Goal: Task Accomplishment & Management: Manage account settings

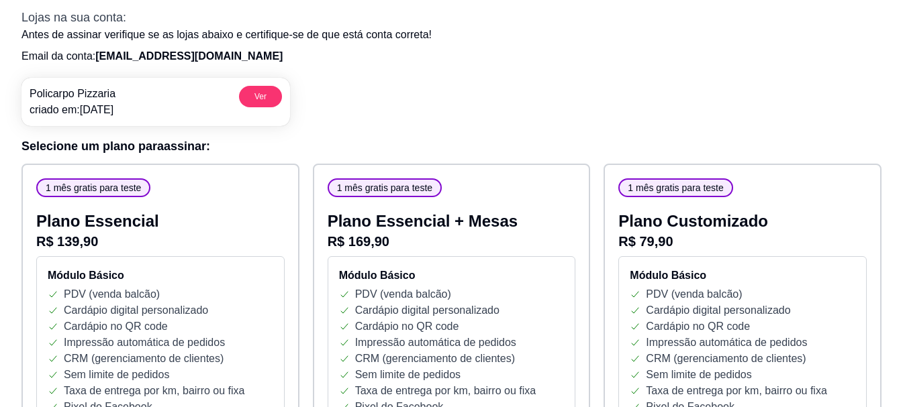
scroll to position [134, 0]
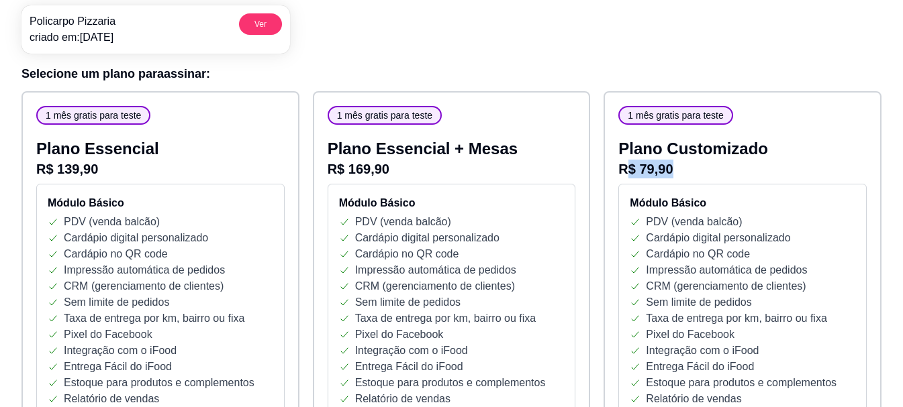
drag, startPoint x: 624, startPoint y: 167, endPoint x: 675, endPoint y: 176, distance: 51.9
click at [675, 176] on p "R$ 79,90" at bounding box center [742, 169] width 248 height 19
click at [687, 177] on p "R$ 79,90" at bounding box center [742, 169] width 248 height 19
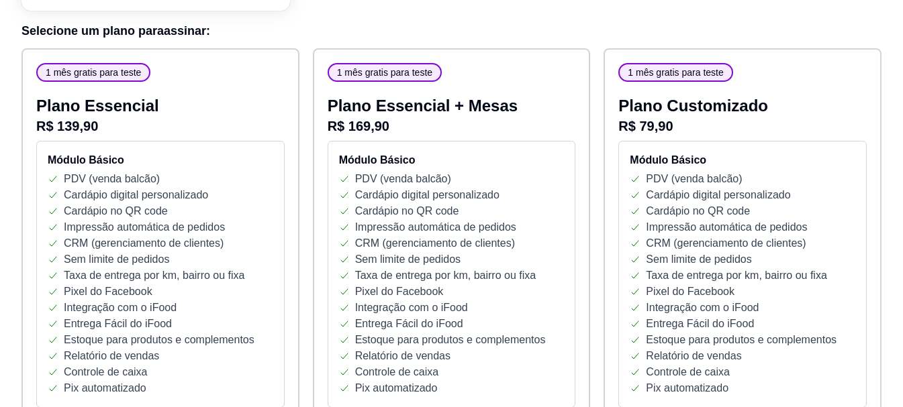
scroll to position [201, 0]
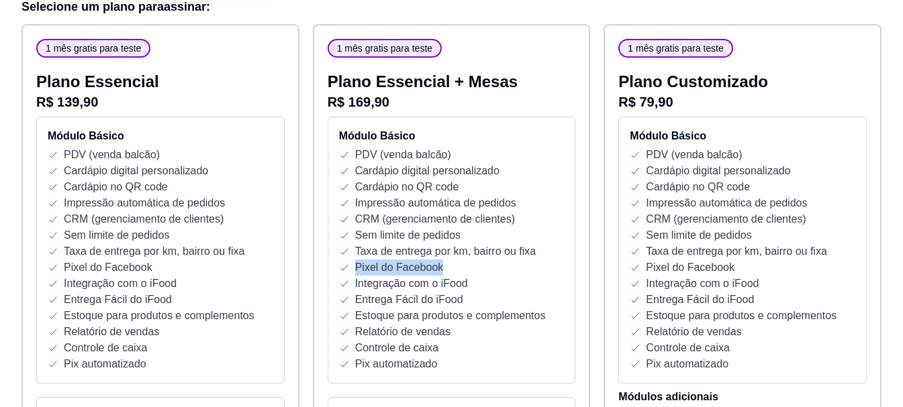
drag, startPoint x: 441, startPoint y: 266, endPoint x: 335, endPoint y: 266, distance: 106.0
click at [335, 266] on div "Módulo Básico PDV (venda balcão) Cardápio digital personalizado Cardápio no QR …" at bounding box center [451, 250] width 248 height 267
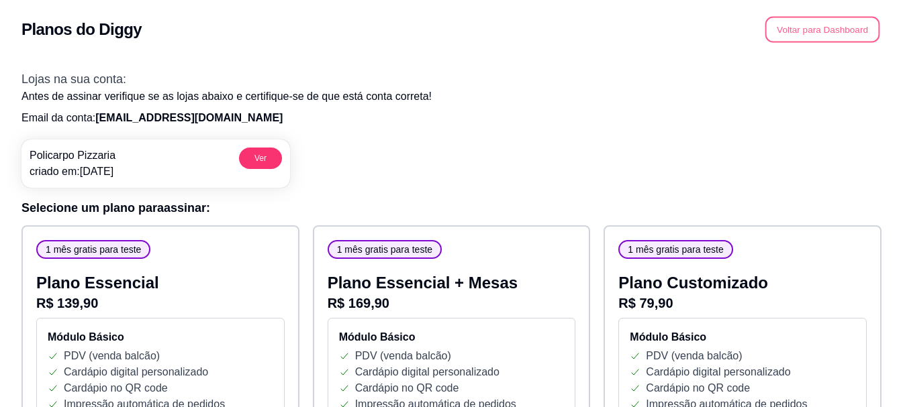
click at [789, 34] on button "Voltar para Dashboard" at bounding box center [822, 30] width 115 height 26
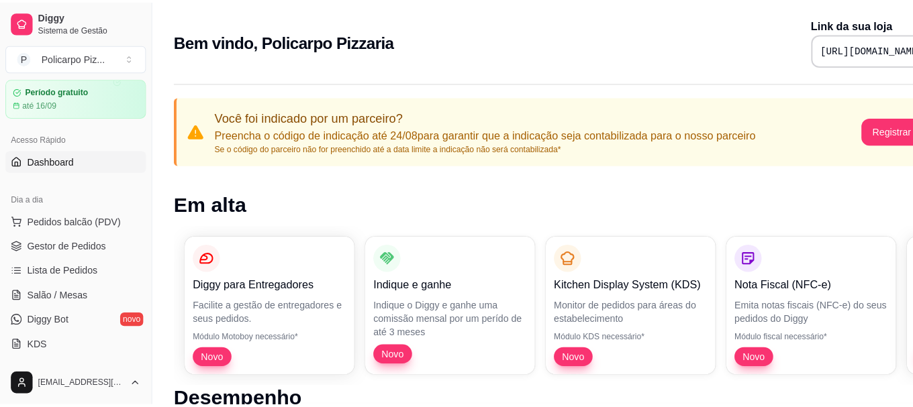
scroll to position [67, 0]
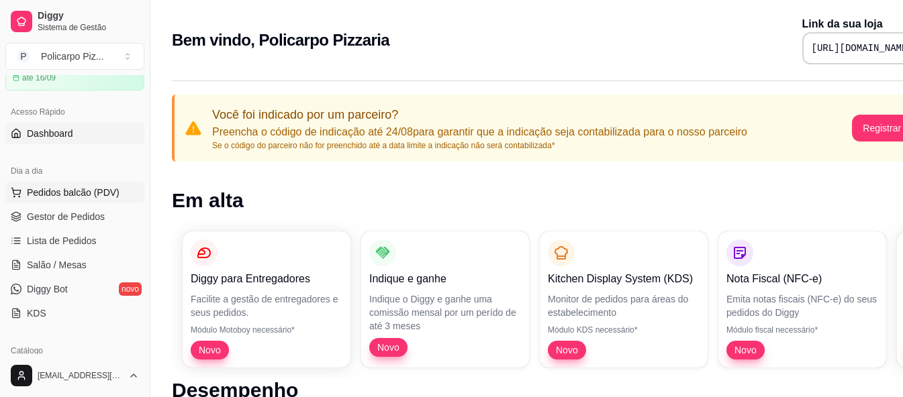
click at [70, 195] on span "Pedidos balcão (PDV)" at bounding box center [73, 192] width 93 height 13
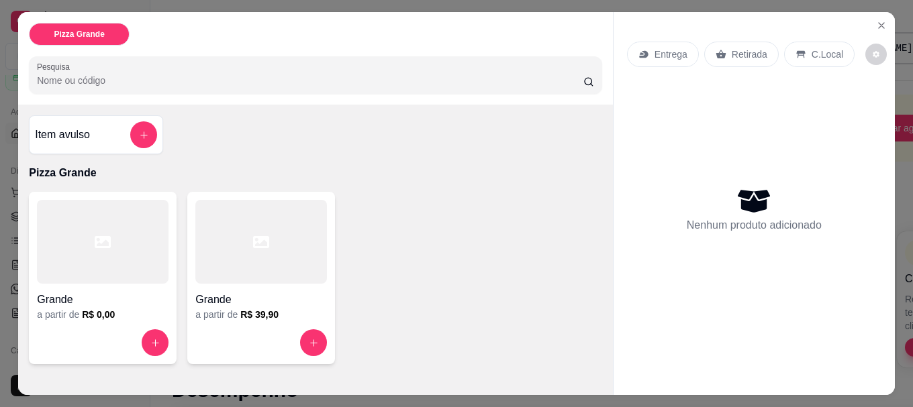
click at [133, 259] on div at bounding box center [103, 242] width 132 height 84
click at [263, 246] on div at bounding box center [261, 242] width 132 height 84
click at [882, 17] on button "Close" at bounding box center [880, 25] width 21 height 21
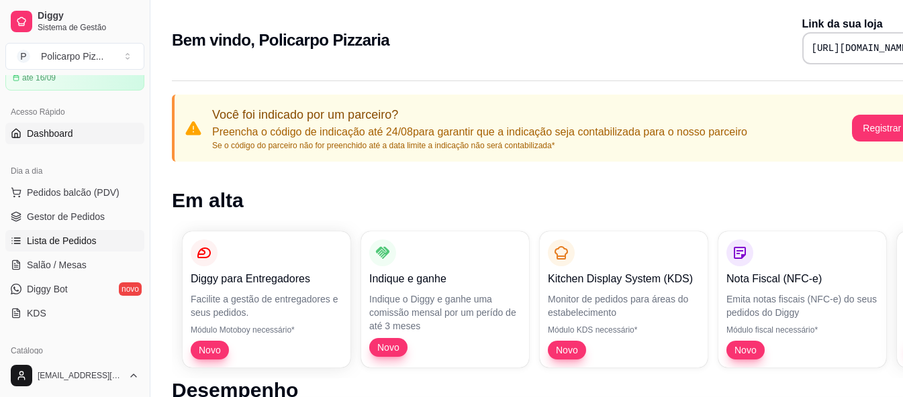
click at [90, 248] on link "Lista de Pedidos" at bounding box center [74, 240] width 139 height 21
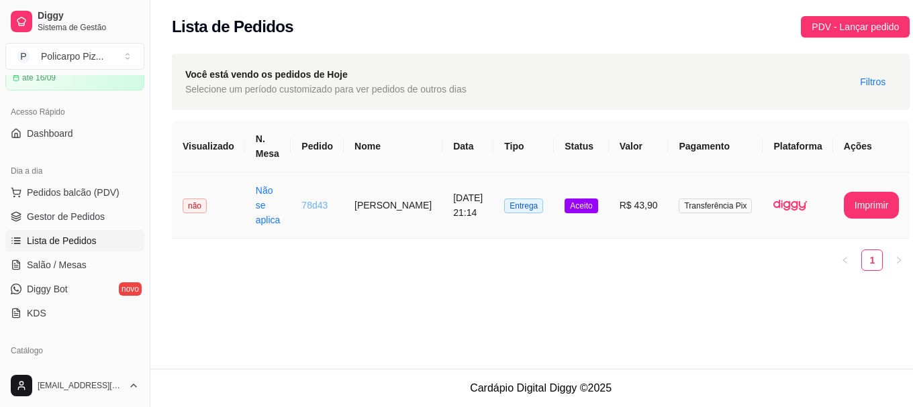
click at [327, 200] on link "78d43" at bounding box center [314, 205] width 26 height 11
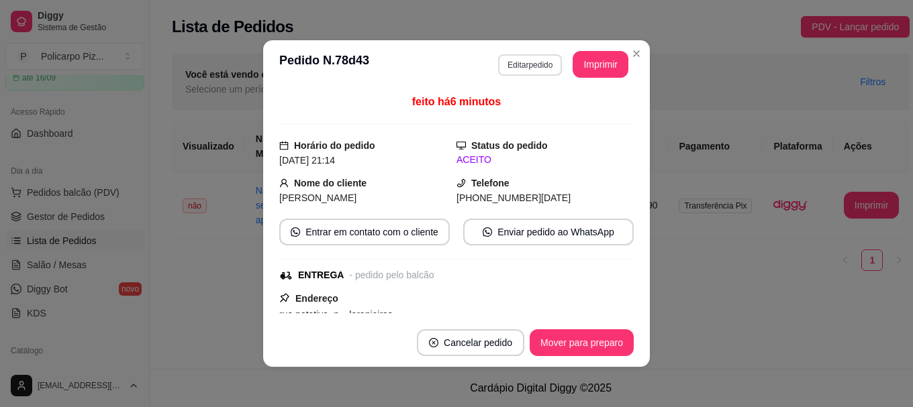
click at [507, 70] on button "Editar pedido" at bounding box center [530, 64] width 64 height 21
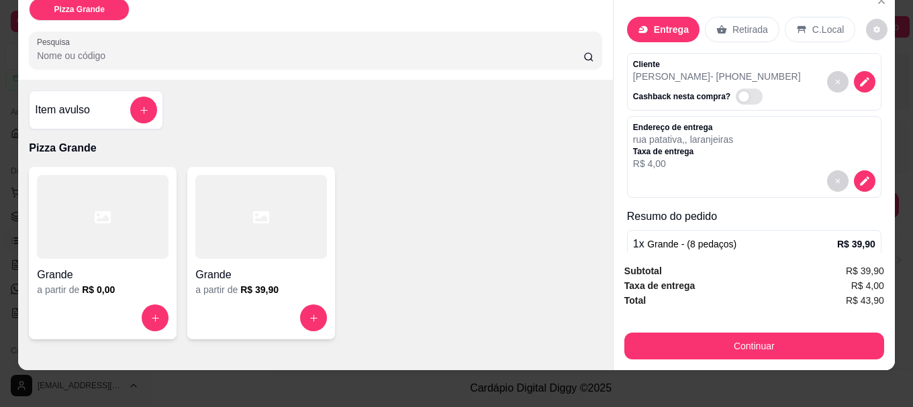
scroll to position [36, 0]
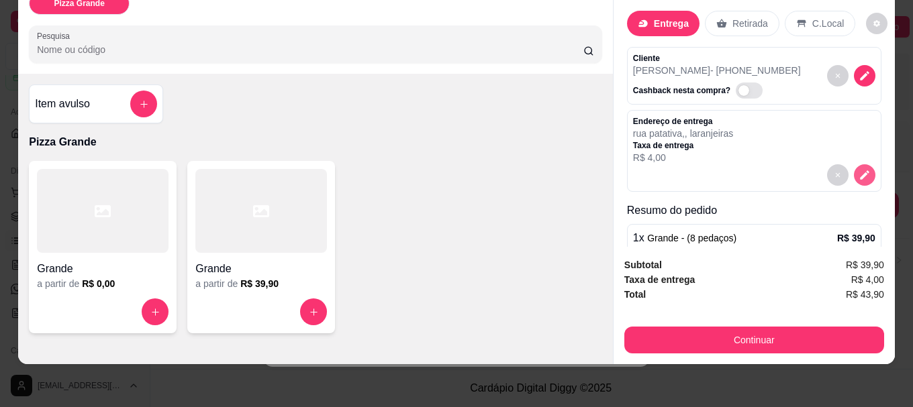
click at [860, 170] on icon "decrease-product-quantity" at bounding box center [864, 174] width 9 height 9
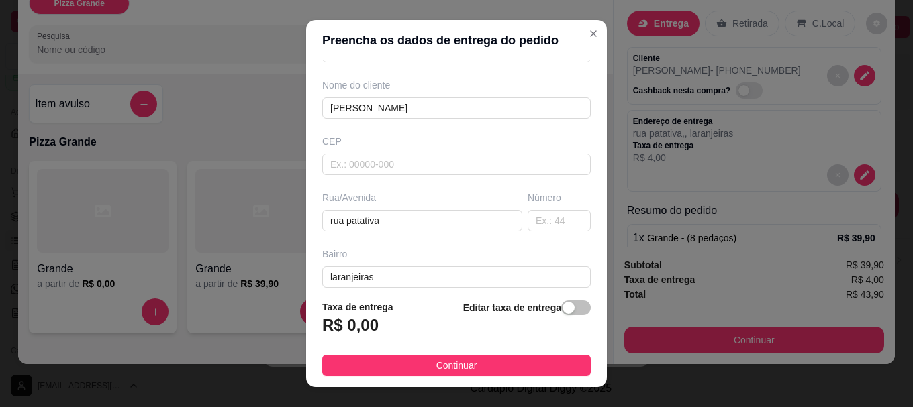
scroll to position [134, 0]
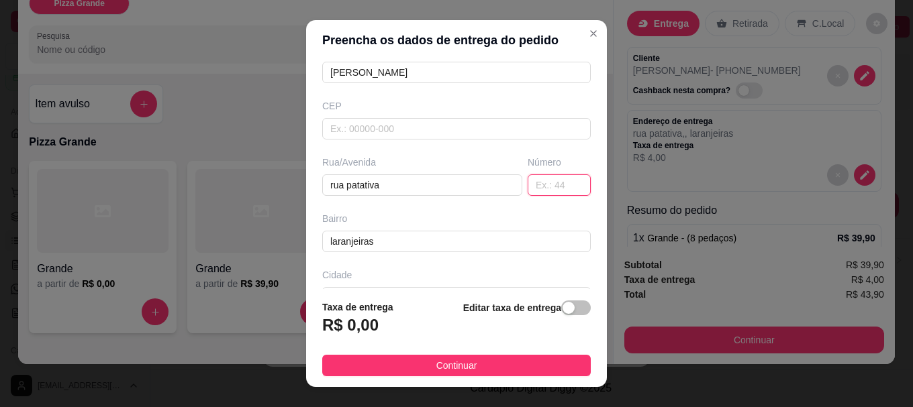
click at [549, 186] on input "text" at bounding box center [558, 184] width 63 height 21
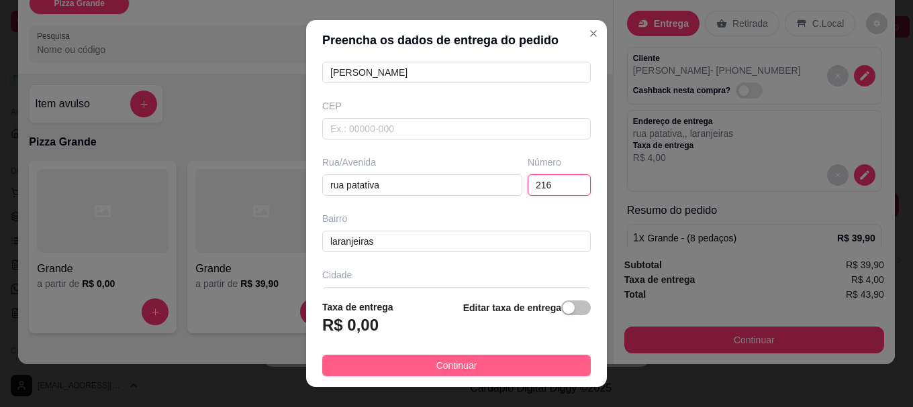
type input "216"
click at [546, 361] on button "Continuar" at bounding box center [456, 365] width 268 height 21
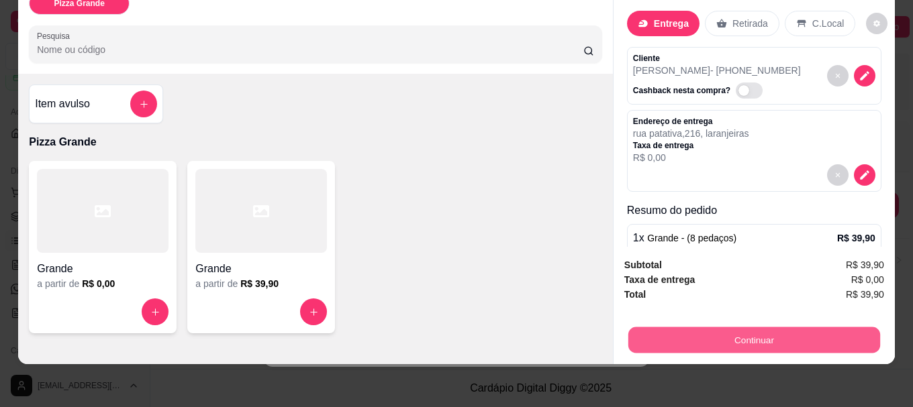
click at [673, 327] on button "Continuar" at bounding box center [754, 340] width 252 height 26
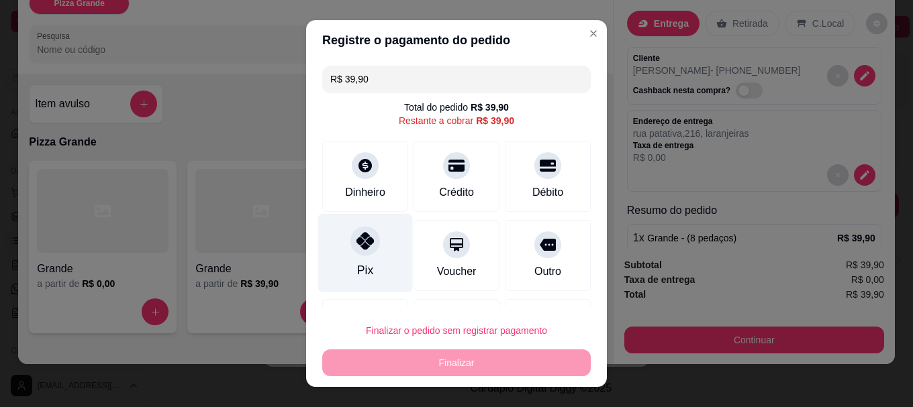
click at [356, 239] on icon at bounding box center [364, 241] width 17 height 17
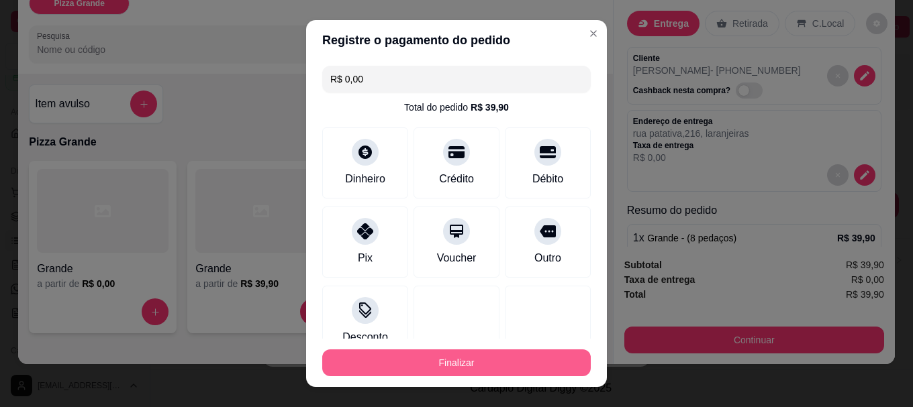
click at [446, 366] on button "Finalizar" at bounding box center [456, 363] width 268 height 27
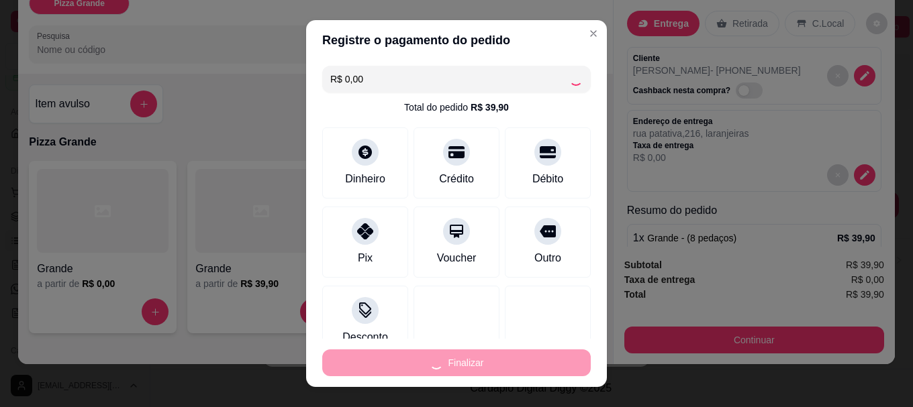
type input "-R$ 39,90"
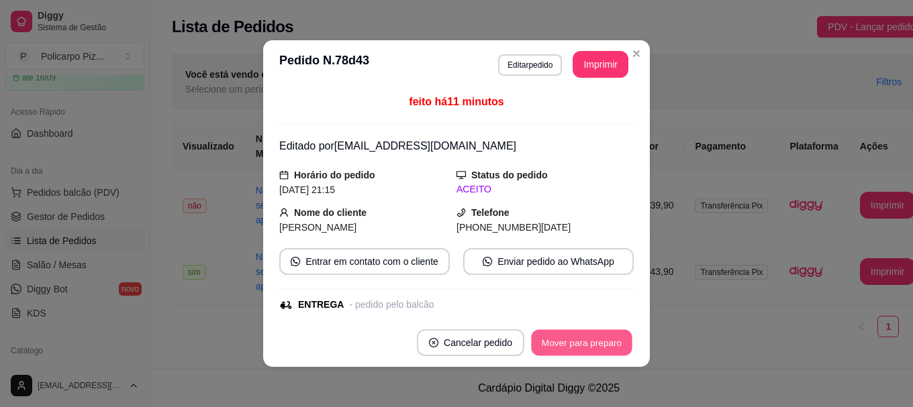
click at [546, 339] on button "Mover para preparo" at bounding box center [581, 343] width 101 height 26
click at [546, 339] on button "Mover para entrega" at bounding box center [581, 343] width 103 height 27
click at [546, 339] on button "Mover para finalizado" at bounding box center [578, 343] width 108 height 26
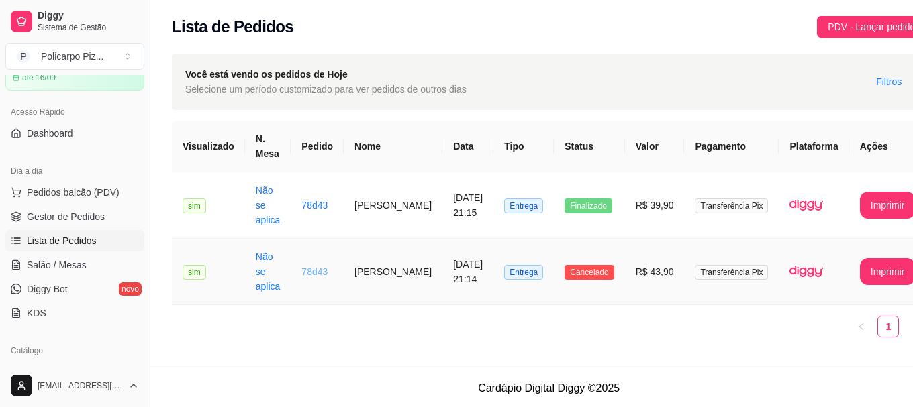
click at [321, 266] on link "78d43" at bounding box center [314, 271] width 26 height 11
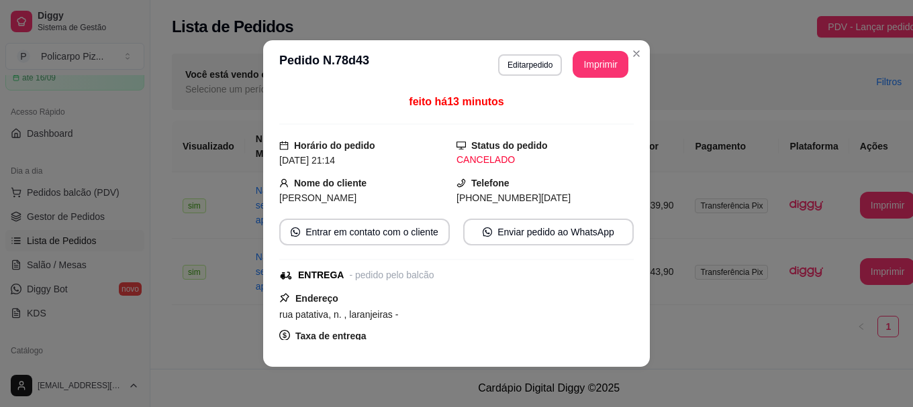
click at [483, 158] on div "CANCELADO" at bounding box center [544, 160] width 177 height 14
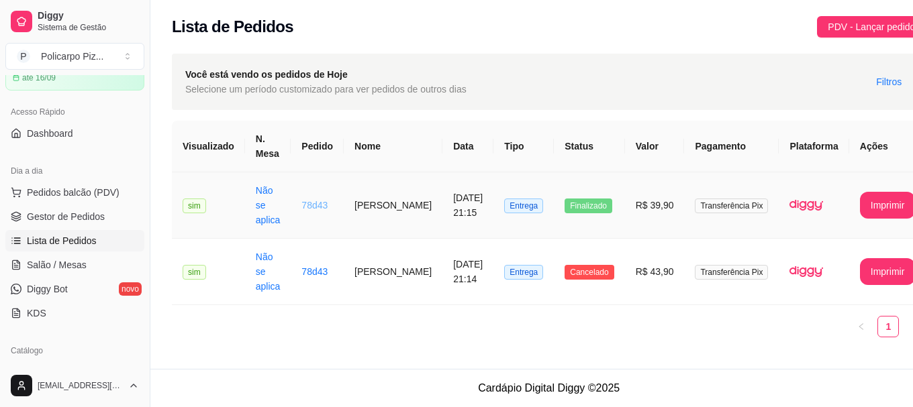
click at [319, 200] on link "78d43" at bounding box center [314, 205] width 26 height 11
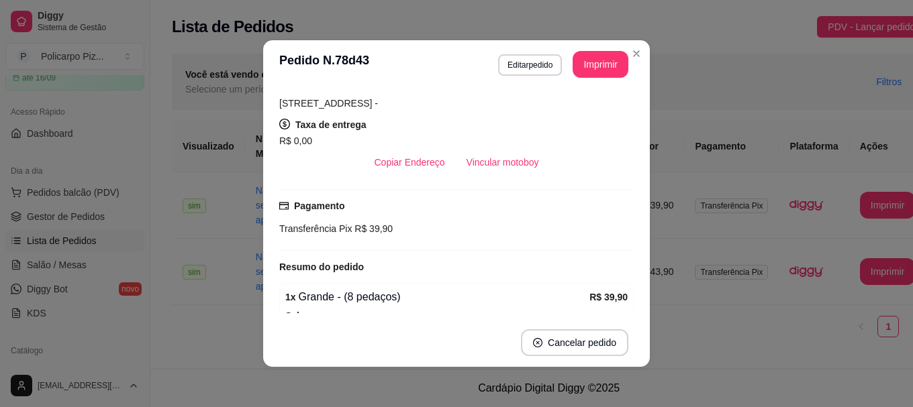
scroll to position [201, 0]
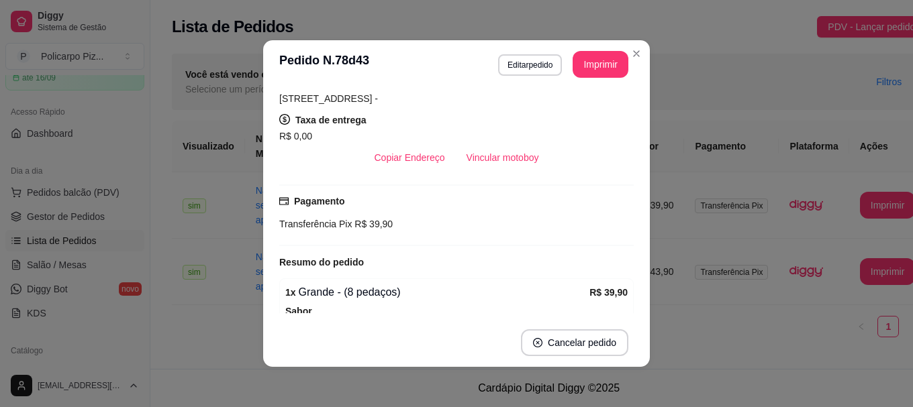
click at [299, 136] on span "R$ 0,00" at bounding box center [295, 136] width 33 height 11
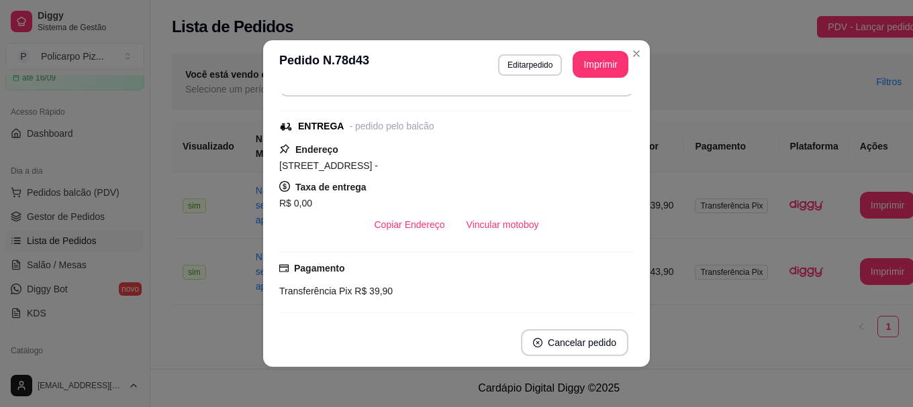
scroll to position [67, 0]
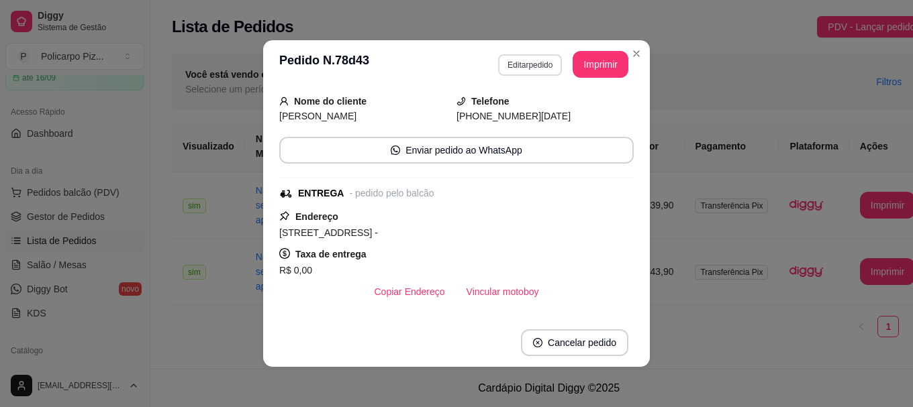
click at [511, 62] on button "Editar pedido" at bounding box center [530, 64] width 64 height 21
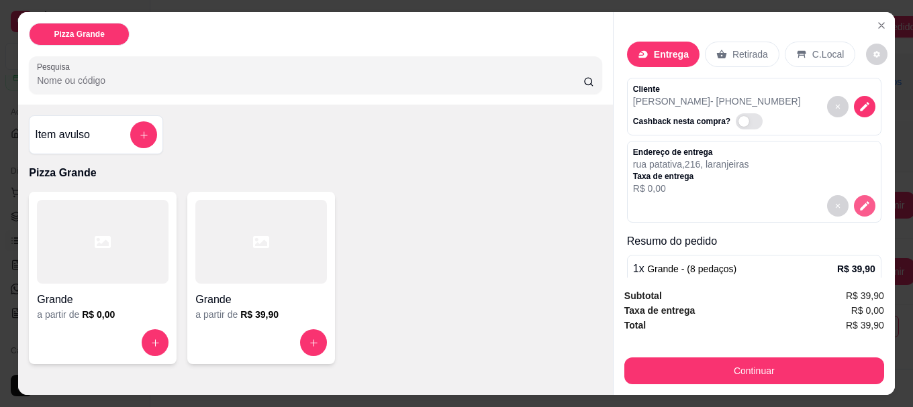
click at [858, 203] on icon "decrease-product-quantity" at bounding box center [864, 206] width 12 height 12
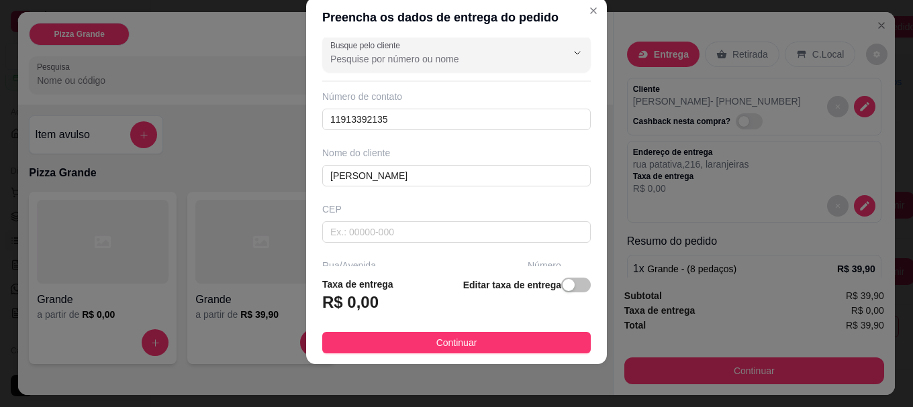
scroll to position [0, 0]
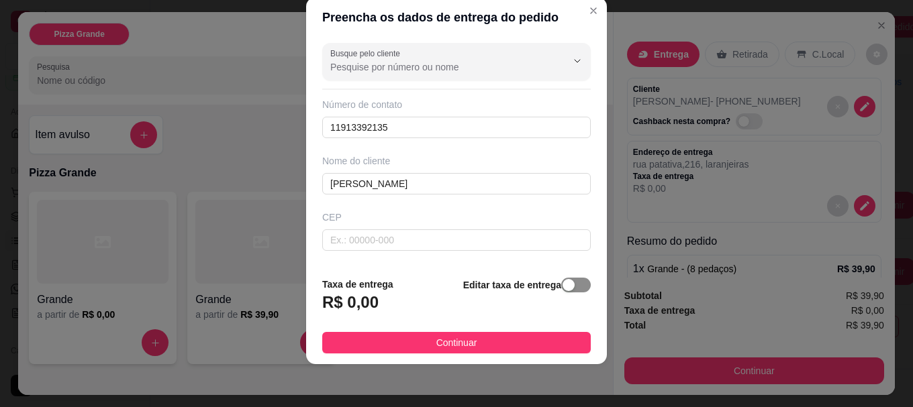
click at [563, 289] on span "button" at bounding box center [576, 285] width 30 height 15
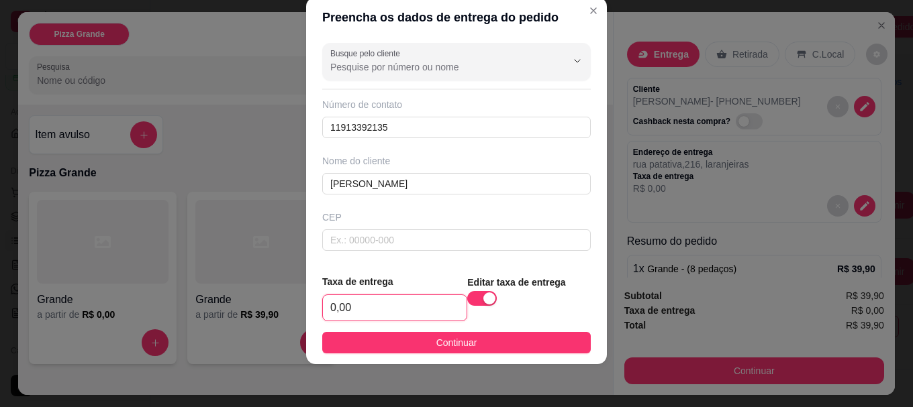
click at [406, 307] on input "0,00" at bounding box center [395, 308] width 144 height 26
type input "4,00"
click at [476, 322] on footer "Taxa de entrega 4,00 Editar taxa de entrega Continuar" at bounding box center [456, 314] width 301 height 101
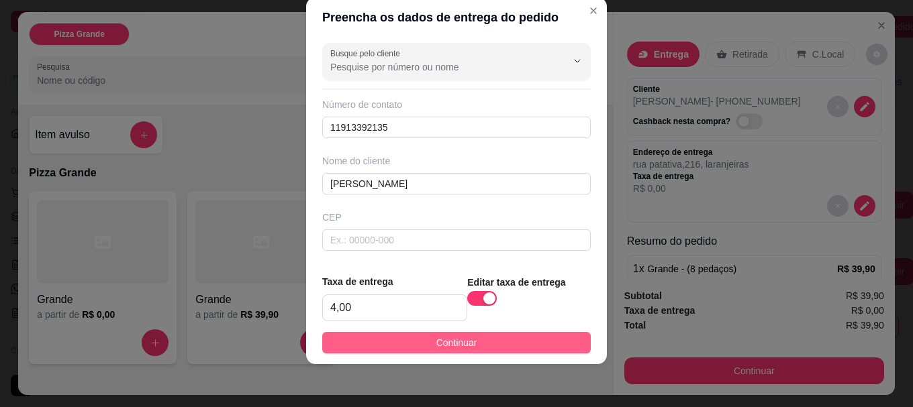
click at [480, 334] on button "Continuar" at bounding box center [456, 342] width 268 height 21
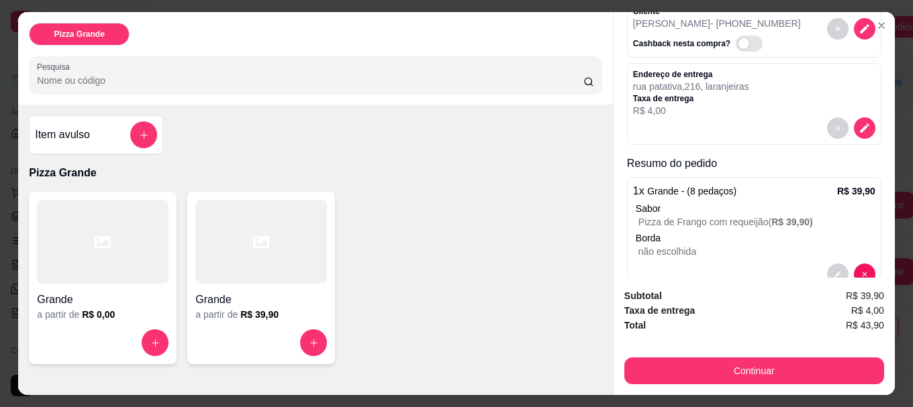
scroll to position [110, 0]
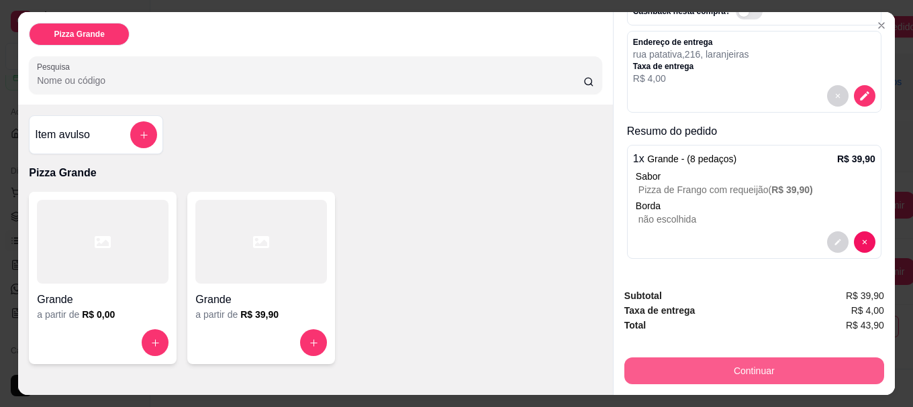
click at [736, 367] on button "Continuar" at bounding box center [754, 371] width 260 height 27
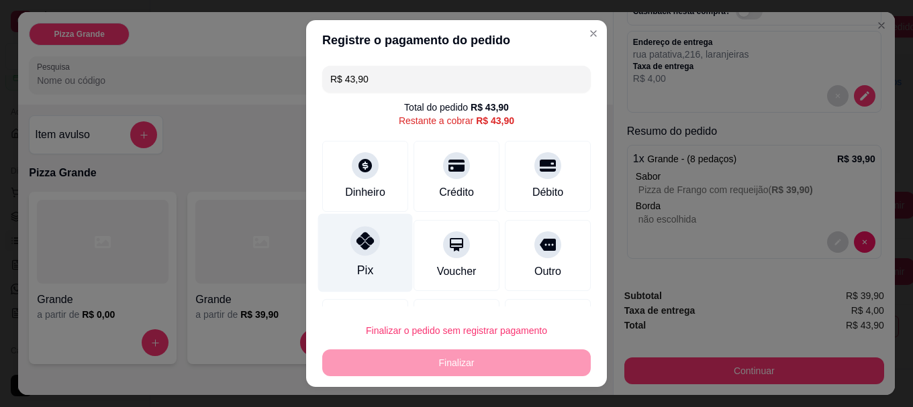
click at [363, 255] on div "Pix" at bounding box center [365, 253] width 95 height 79
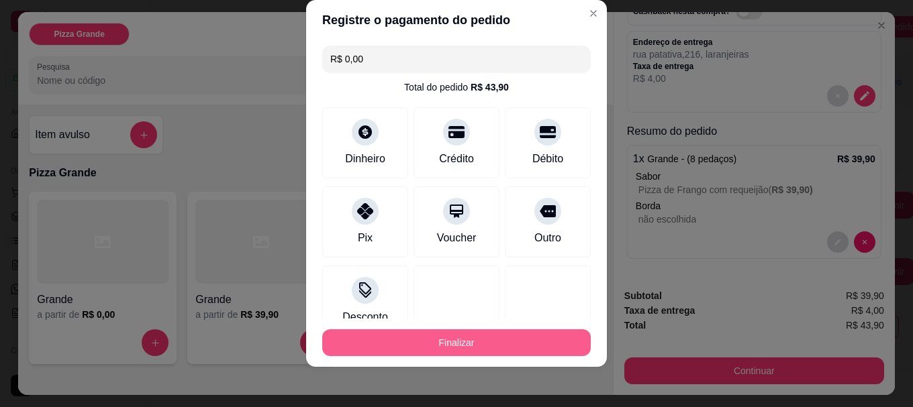
scroll to position [23, 0]
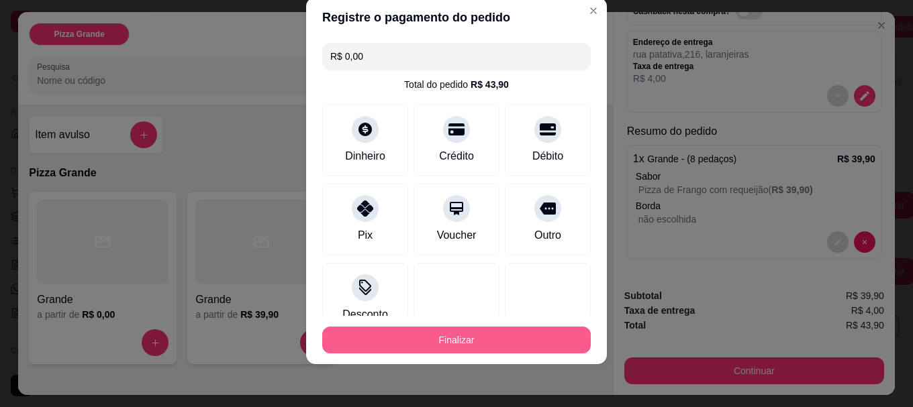
click at [436, 334] on button "Finalizar" at bounding box center [456, 340] width 268 height 27
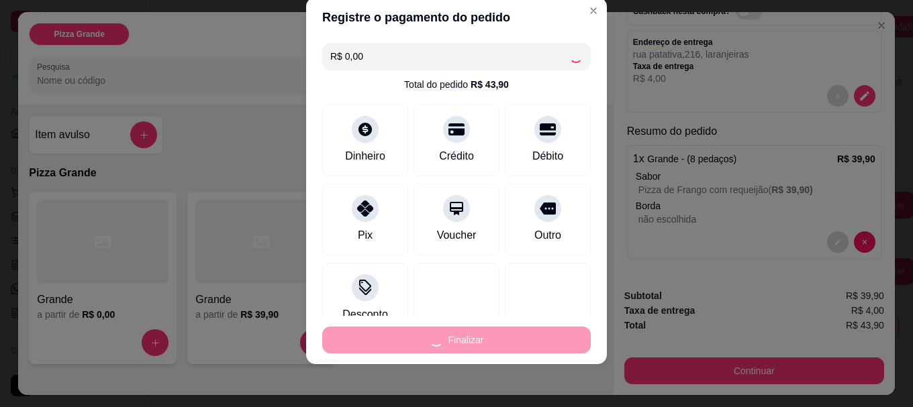
type input "-R$ 43,90"
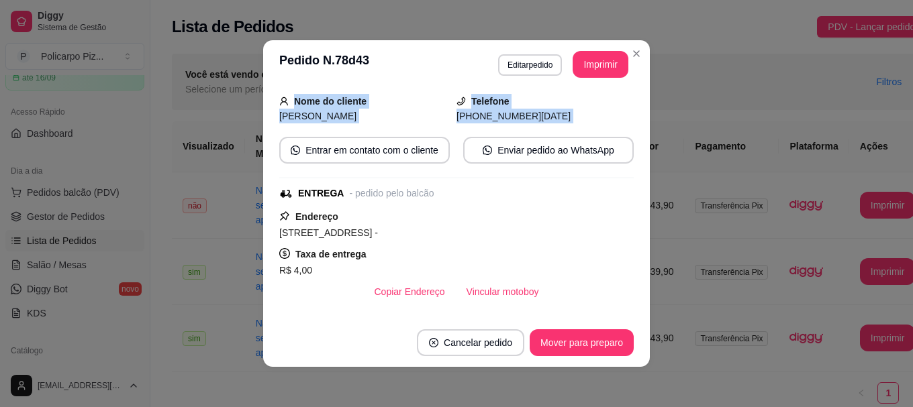
scroll to position [101, 0]
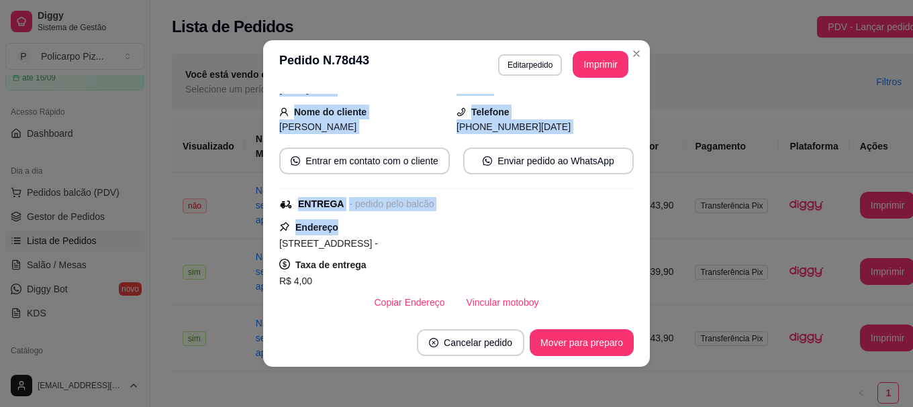
drag, startPoint x: 471, startPoint y: 56, endPoint x: 496, endPoint y: 191, distance: 137.2
click at [496, 223] on section "**********" at bounding box center [456, 203] width 387 height 327
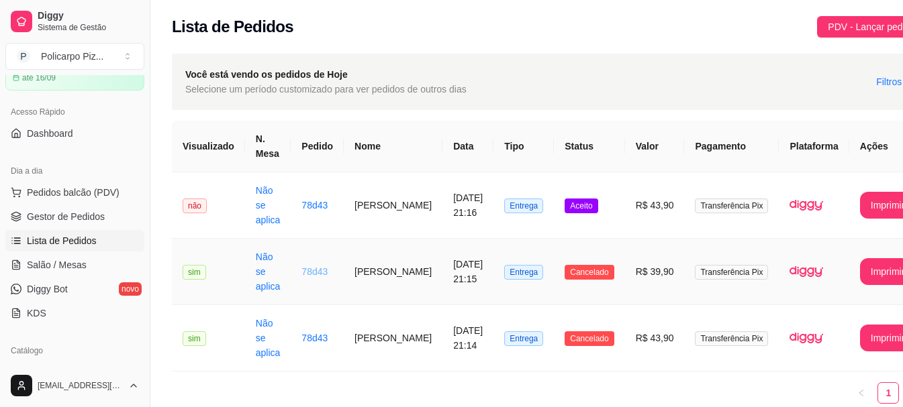
click at [307, 268] on link "78d43" at bounding box center [314, 271] width 26 height 11
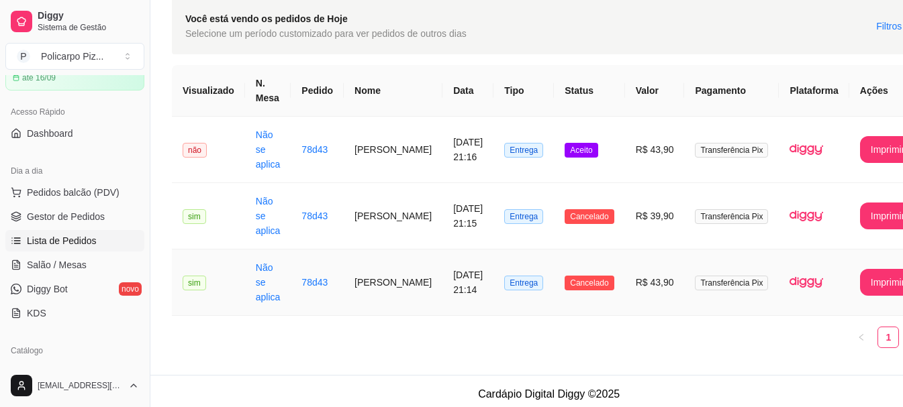
scroll to position [62, 0]
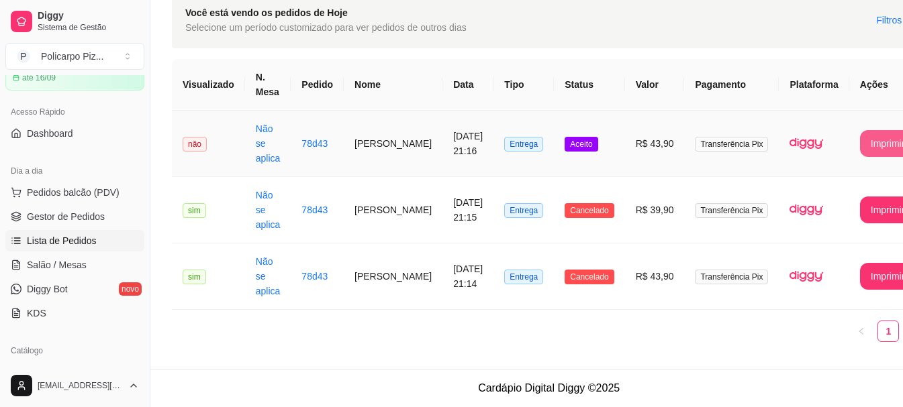
click at [860, 142] on button "Imprimir" at bounding box center [888, 143] width 56 height 27
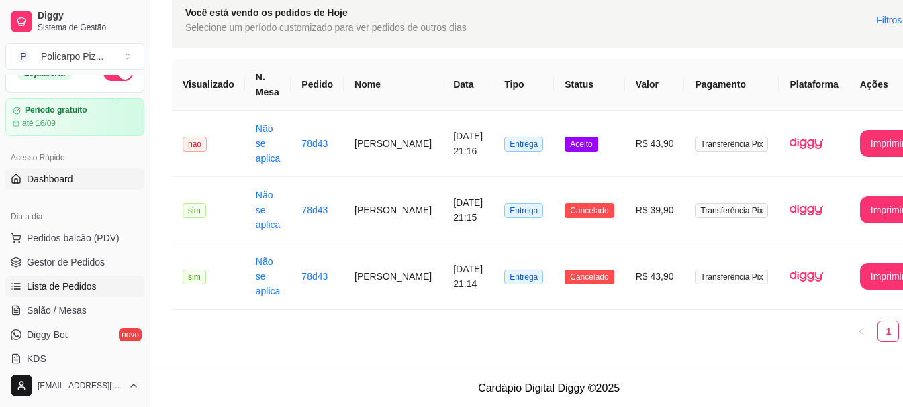
scroll to position [0, 0]
